Goal: Task Accomplishment & Management: Complete application form

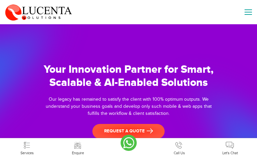
type input "YLCcLUmCD"
type input "[EMAIL_ADDRESS][DOMAIN_NAME]"
type input "7011465690"
type input "ubqPWsLaQTJxCa"
type input "tTKgRXPyz"
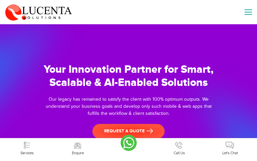
type input "[EMAIL_ADDRESS][DOMAIN_NAME]"
type input "2524803257"
type input "HRyzVEyNRIfMqTzv"
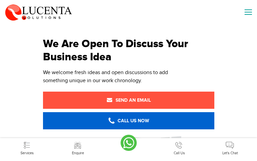
type input "MDNEjNBEq"
type input "[EMAIL_ADDRESS][DOMAIN_NAME]"
type input "6006386071"
type input "dFJpoUytnGSkdDfw"
type input "SFaWsUeHB"
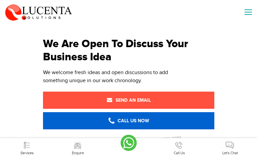
type input "[EMAIL_ADDRESS][DOMAIN_NAME]"
type input "7059848314"
type input "lAeWQHdGmaGakVi"
